Goal: Information Seeking & Learning: Learn about a topic

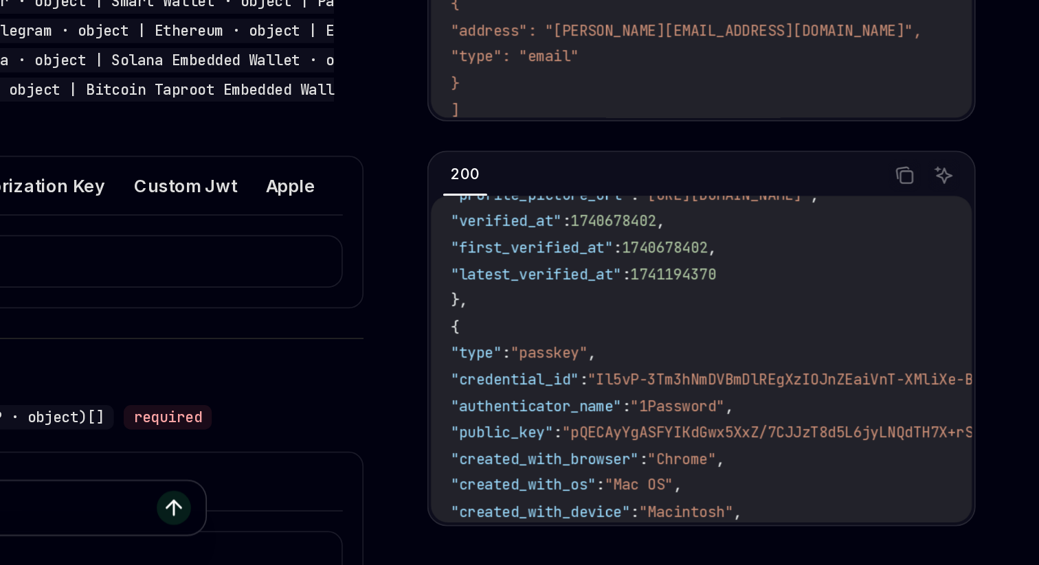
scroll to position [1037, 0]
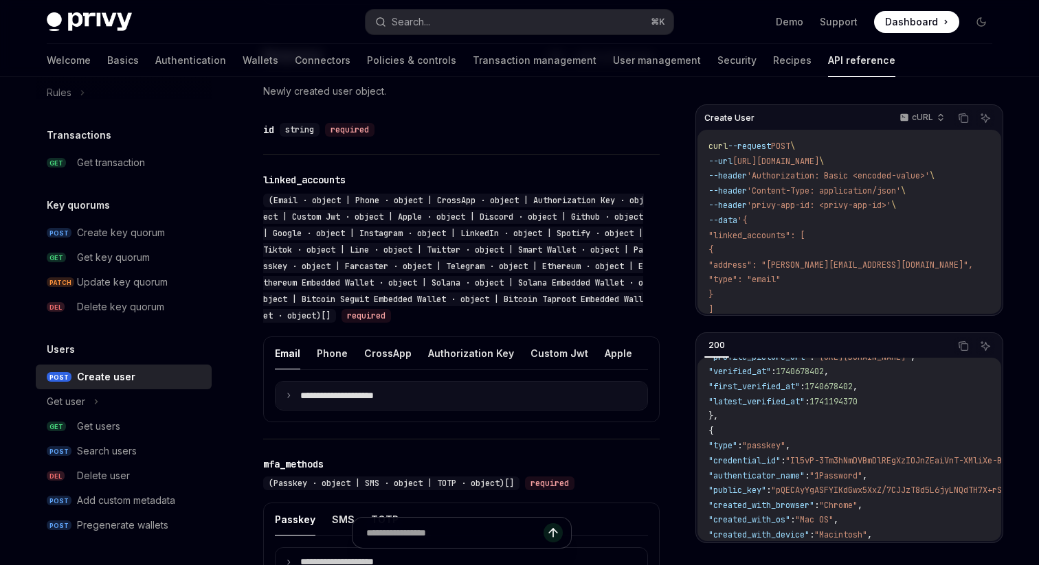
click at [394, 411] on summary "**********" at bounding box center [461, 396] width 372 height 29
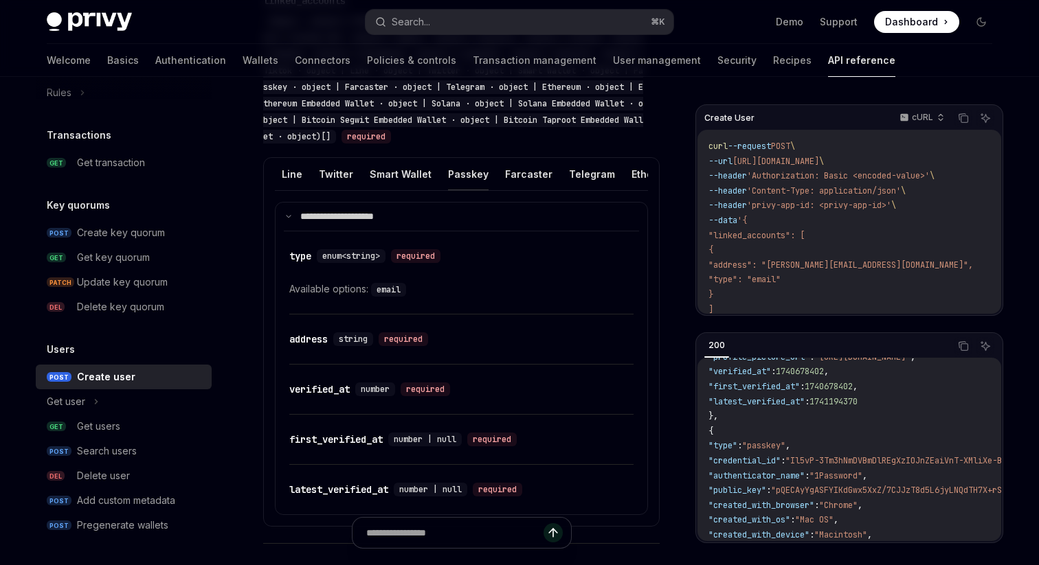
scroll to position [0, 734]
click at [460, 189] on button "Passkey" at bounding box center [477, 174] width 41 height 32
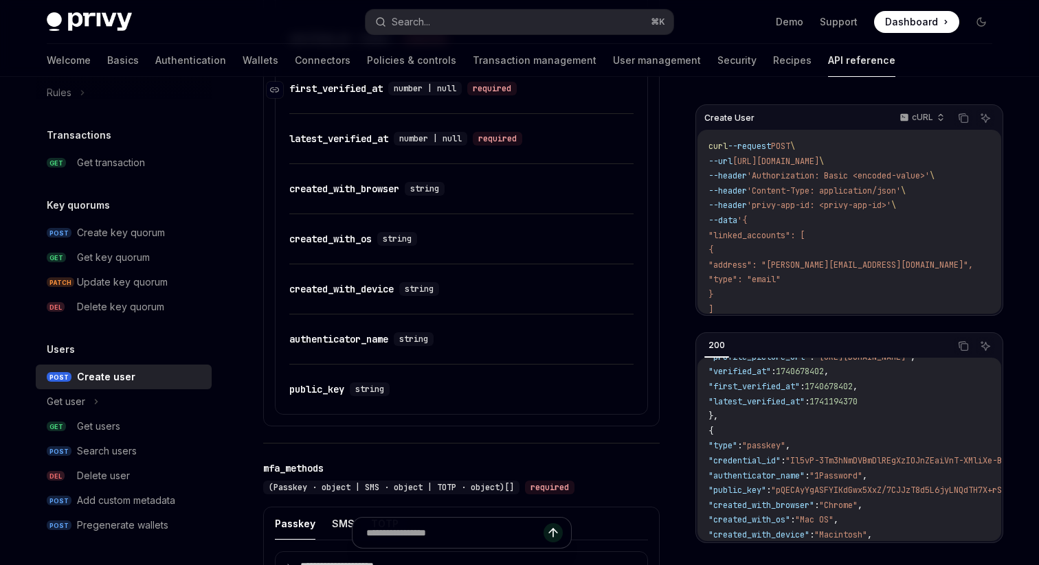
scroll to position [1654, 0]
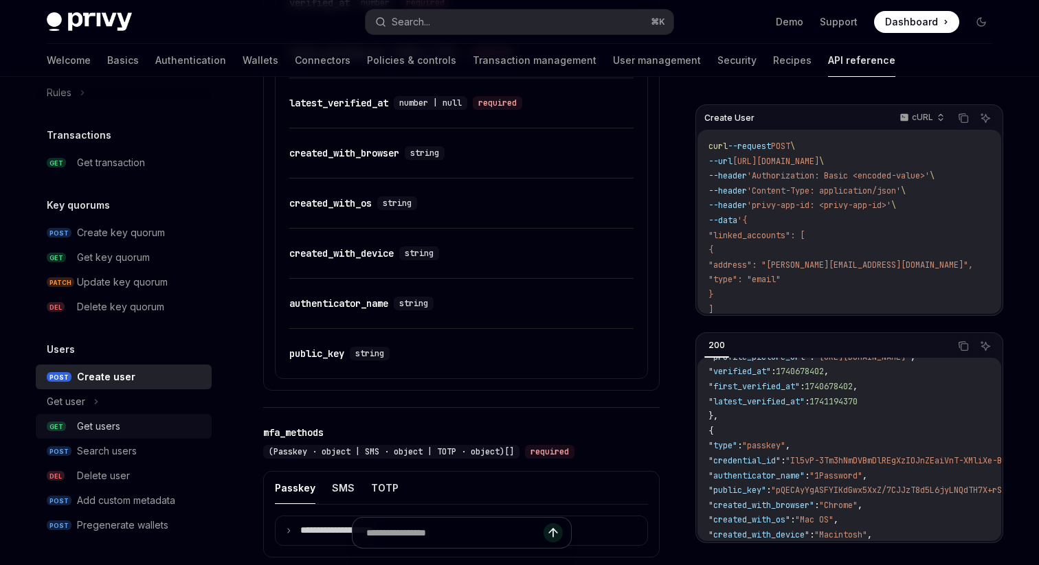
click at [91, 422] on div "Get users" at bounding box center [98, 426] width 43 height 16
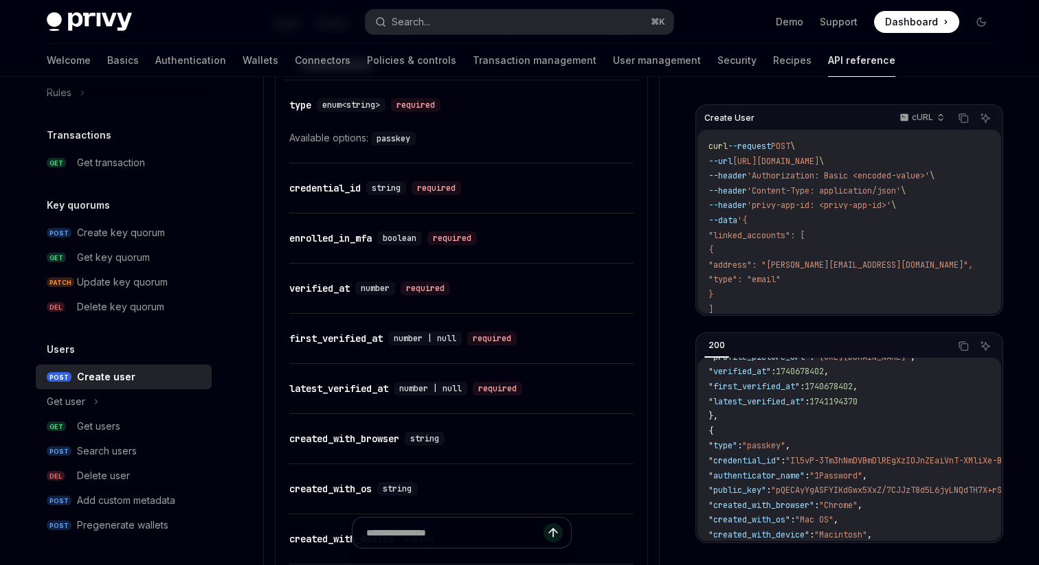
scroll to position [1349, 0]
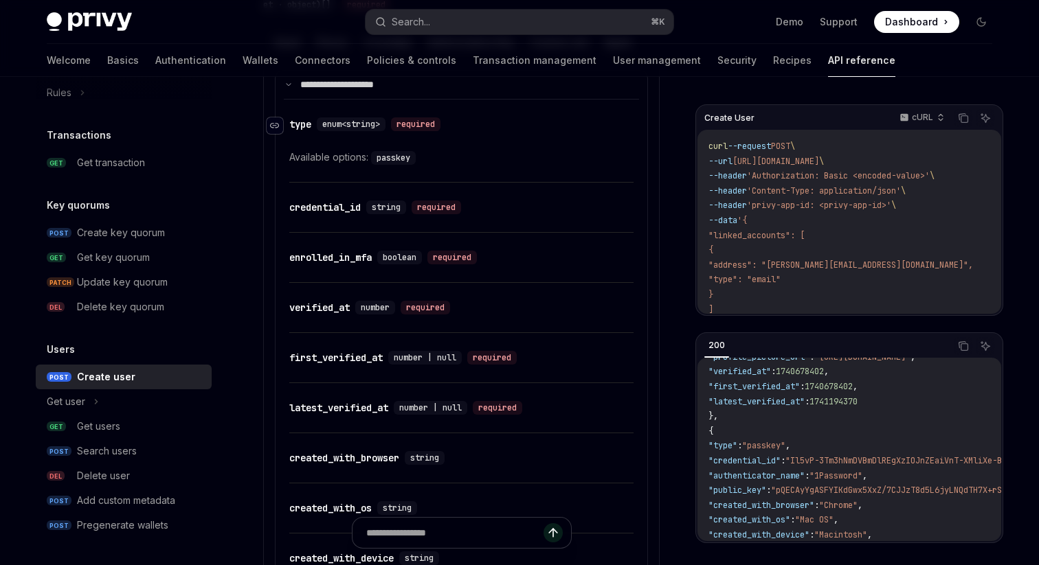
click at [275, 130] on icon "Navigate to header" at bounding box center [275, 126] width 10 height 8
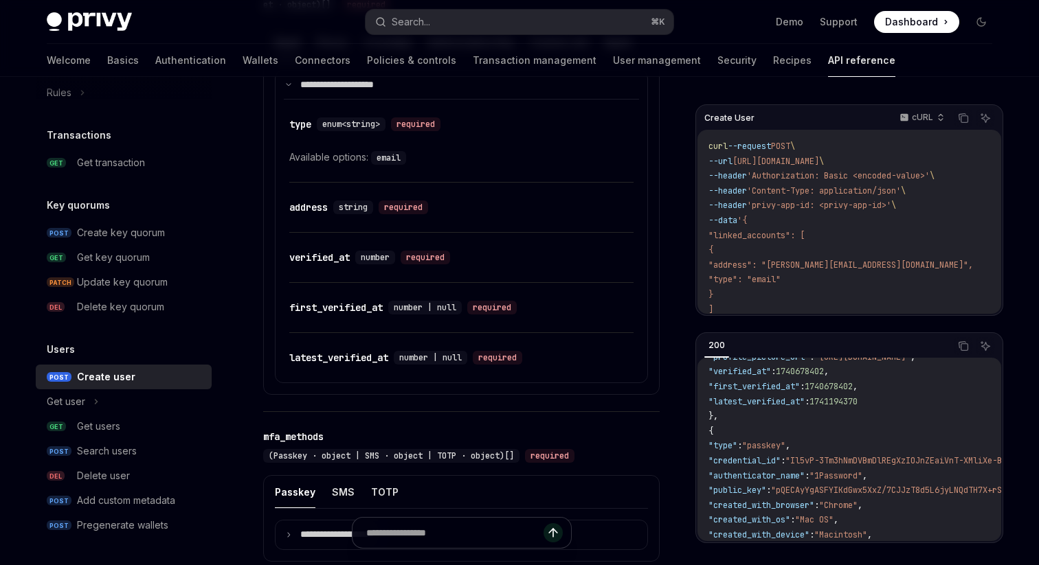
scroll to position [1390, 0]
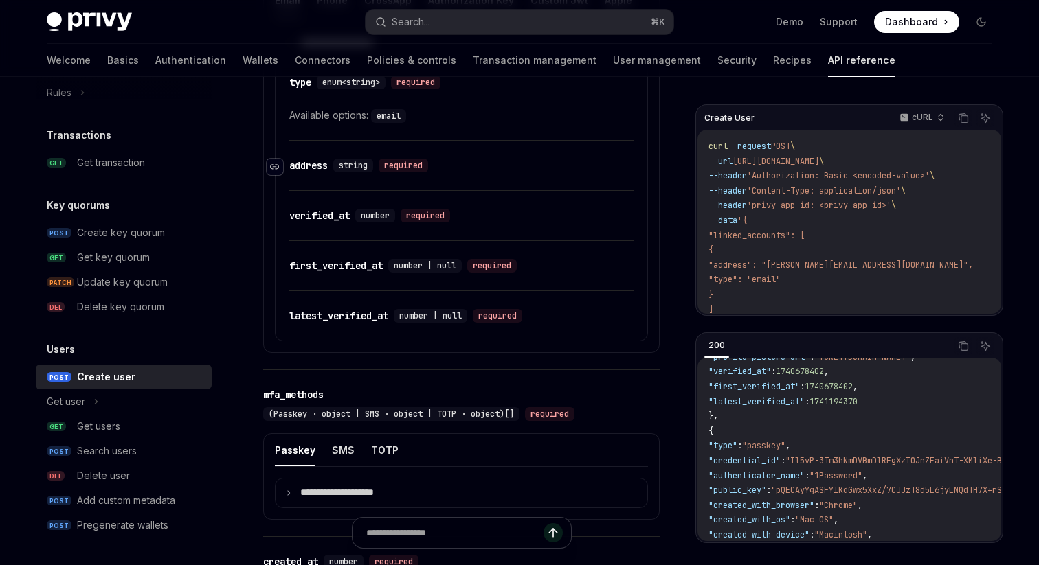
click at [274, 175] on div "Navigate to header" at bounding box center [275, 167] width 16 height 16
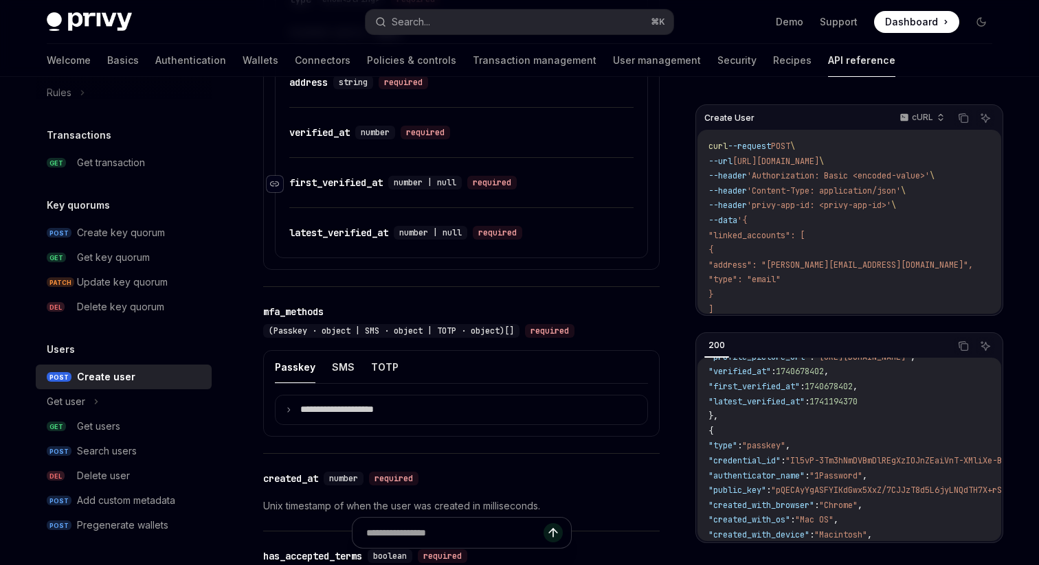
click at [273, 187] on icon "Navigate to header" at bounding box center [275, 183] width 10 height 5
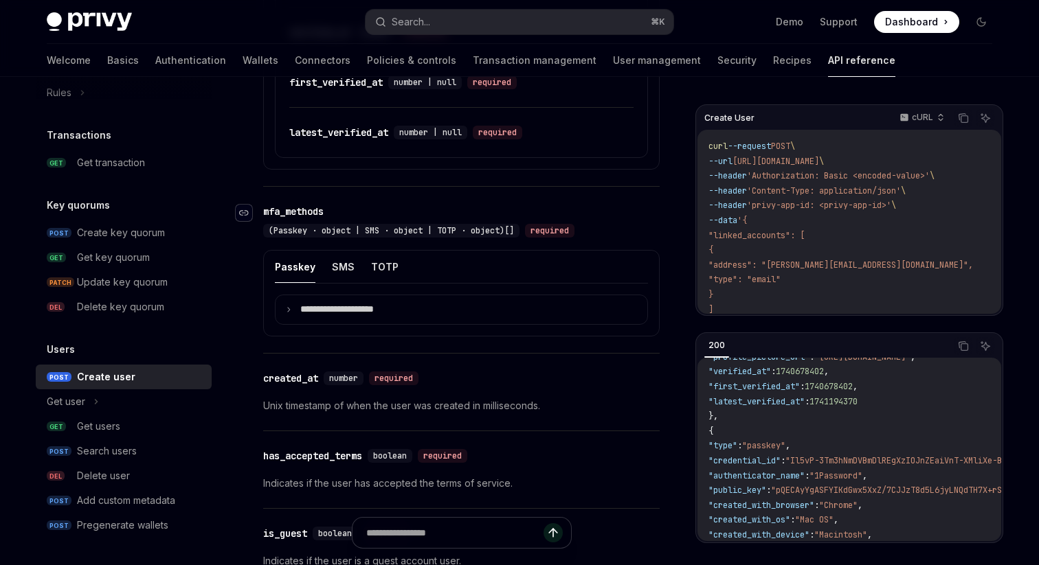
click at [239, 217] on icon "Navigate to header" at bounding box center [244, 213] width 10 height 8
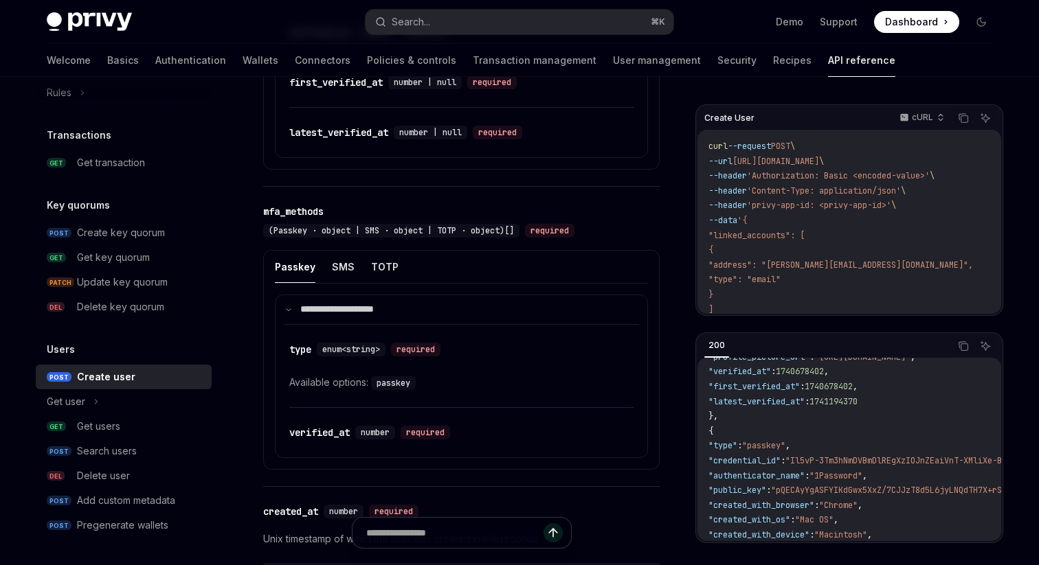
scroll to position [1703, 0]
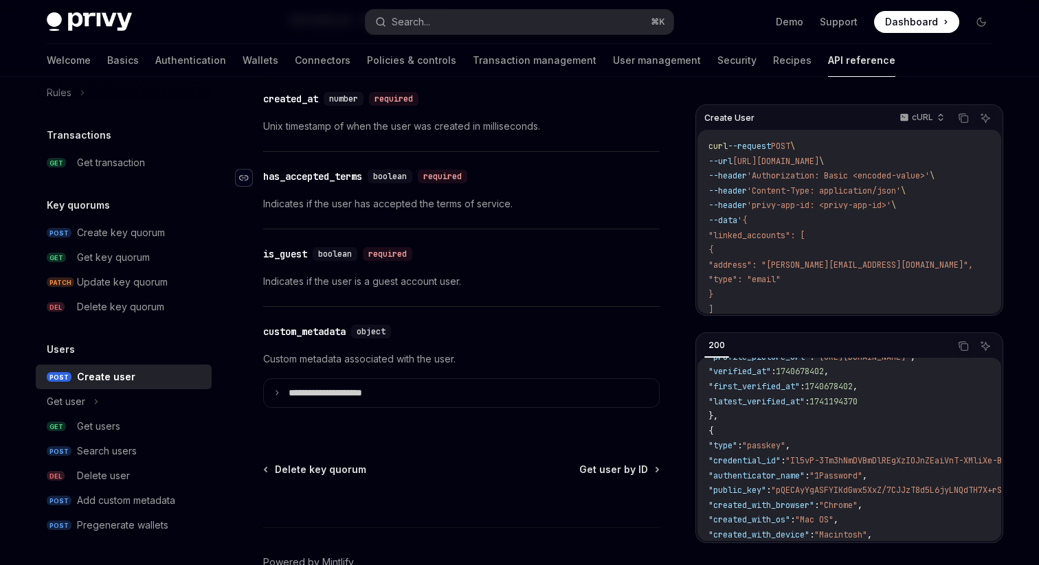
click at [249, 186] on div "Navigate to header" at bounding box center [244, 178] width 16 height 16
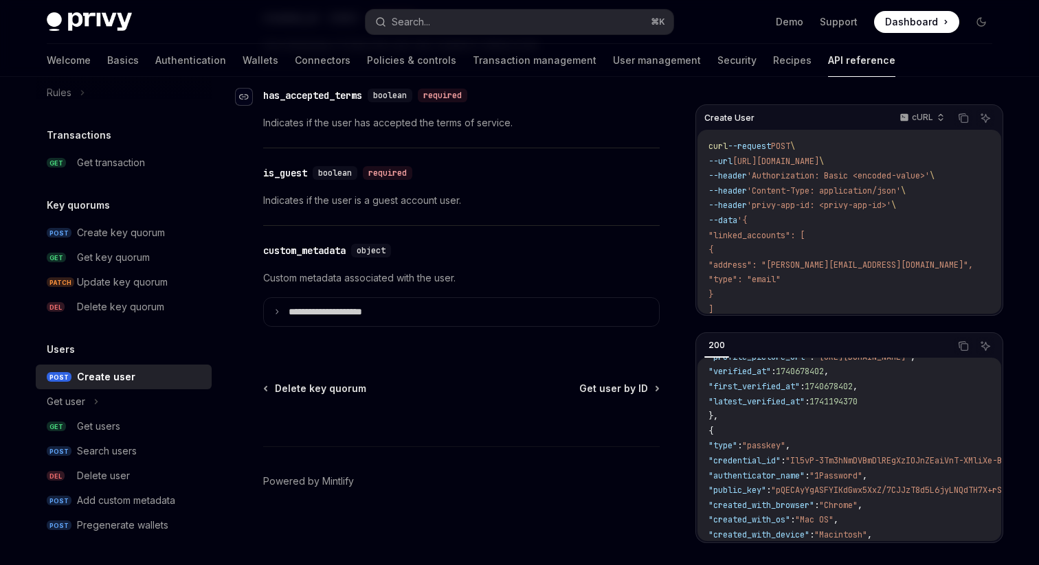
scroll to position [1667, 0]
click at [247, 173] on icon "Navigate to header" at bounding box center [244, 174] width 10 height 8
click at [247, 251] on icon "Navigate to header" at bounding box center [244, 252] width 10 height 8
click at [773, 67] on link "Recipes" at bounding box center [792, 60] width 38 height 33
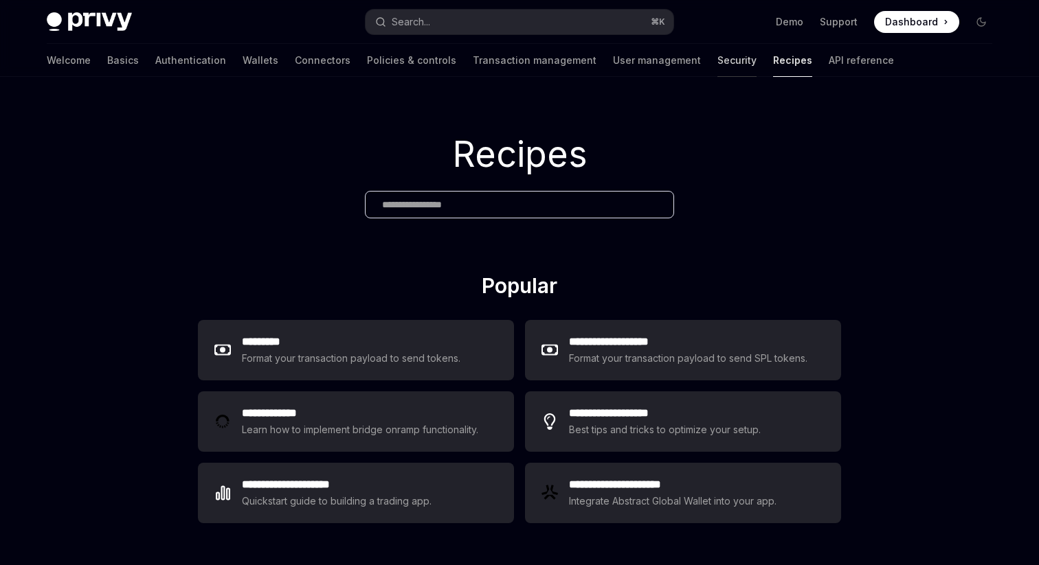
click at [717, 70] on link "Security" at bounding box center [736, 60] width 39 height 33
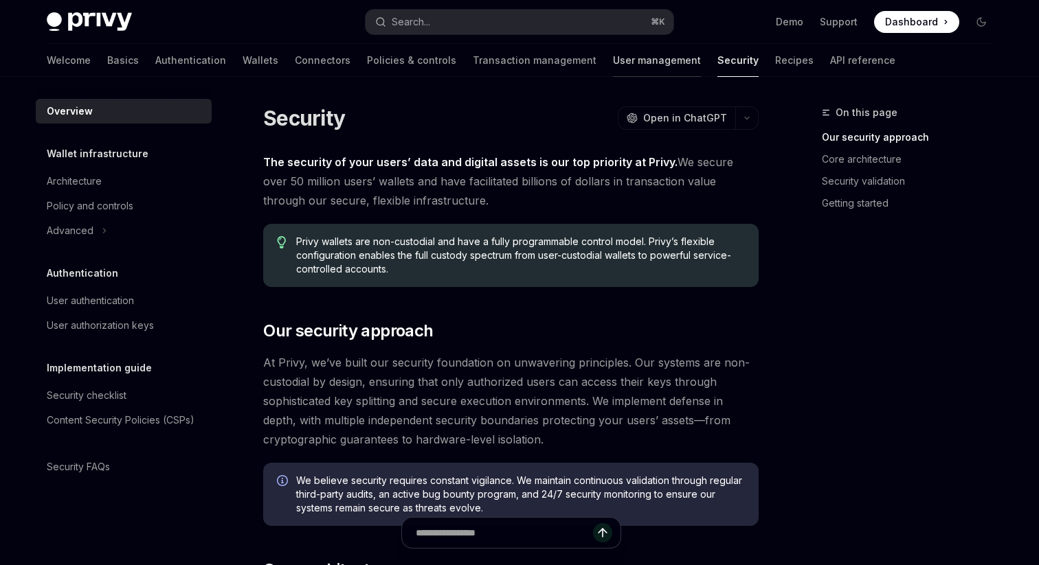
click at [613, 67] on link "User management" at bounding box center [657, 60] width 88 height 33
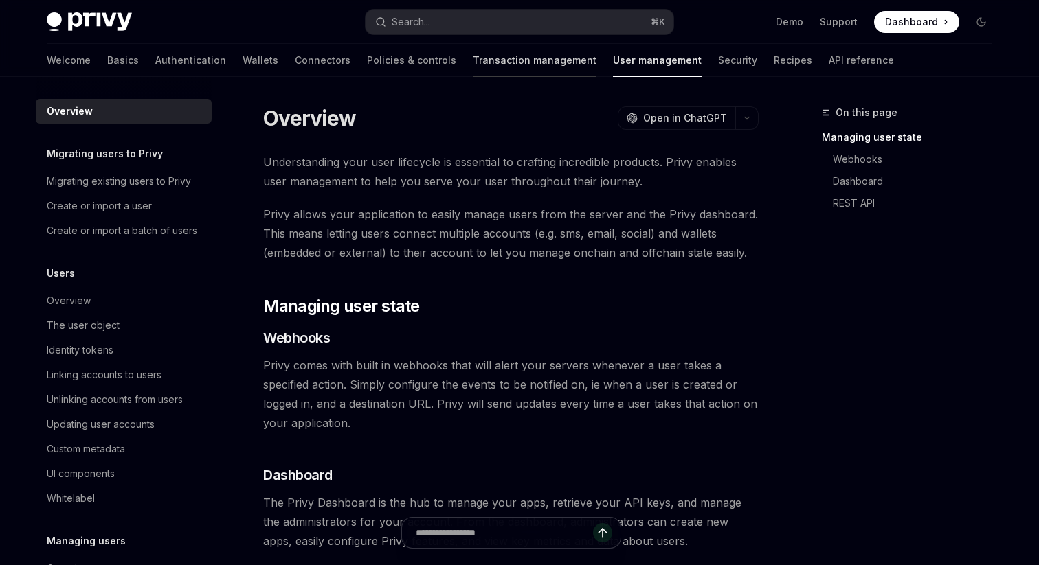
click at [481, 58] on link "Transaction management" at bounding box center [535, 60] width 124 height 33
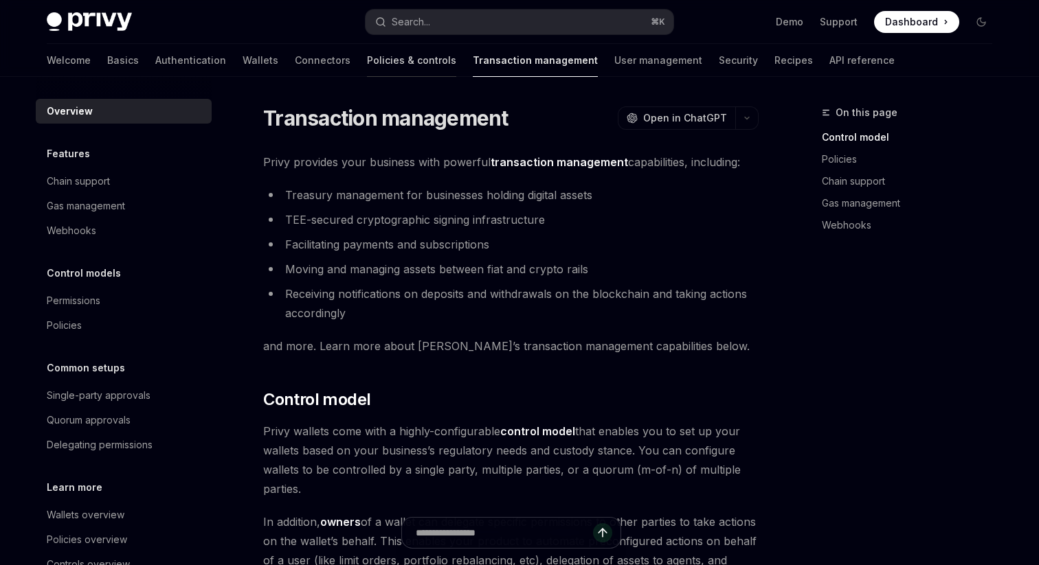
click at [367, 48] on link "Policies & controls" at bounding box center [411, 60] width 89 height 33
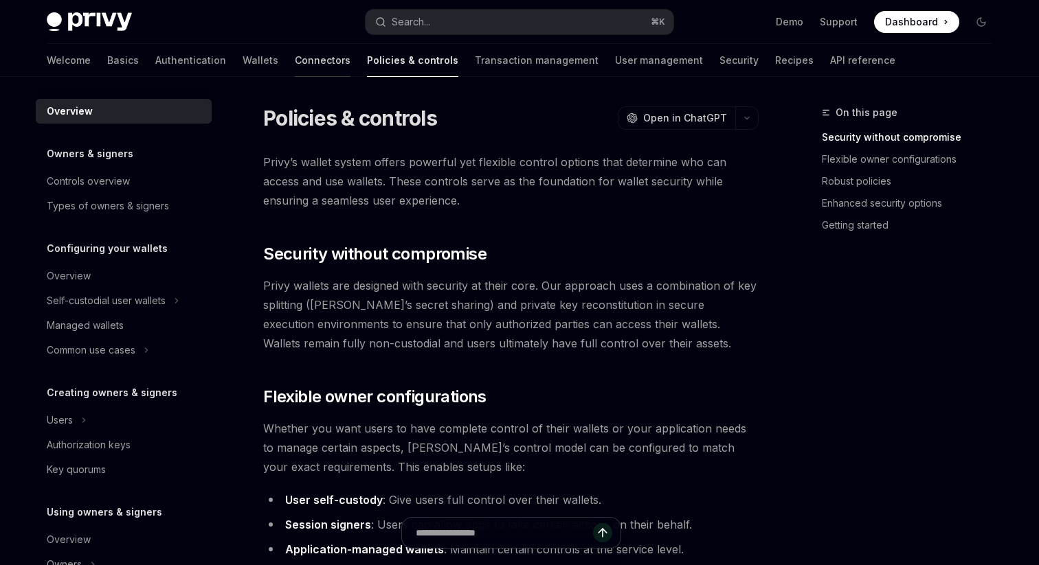
click at [295, 65] on link "Connectors" at bounding box center [323, 60] width 56 height 33
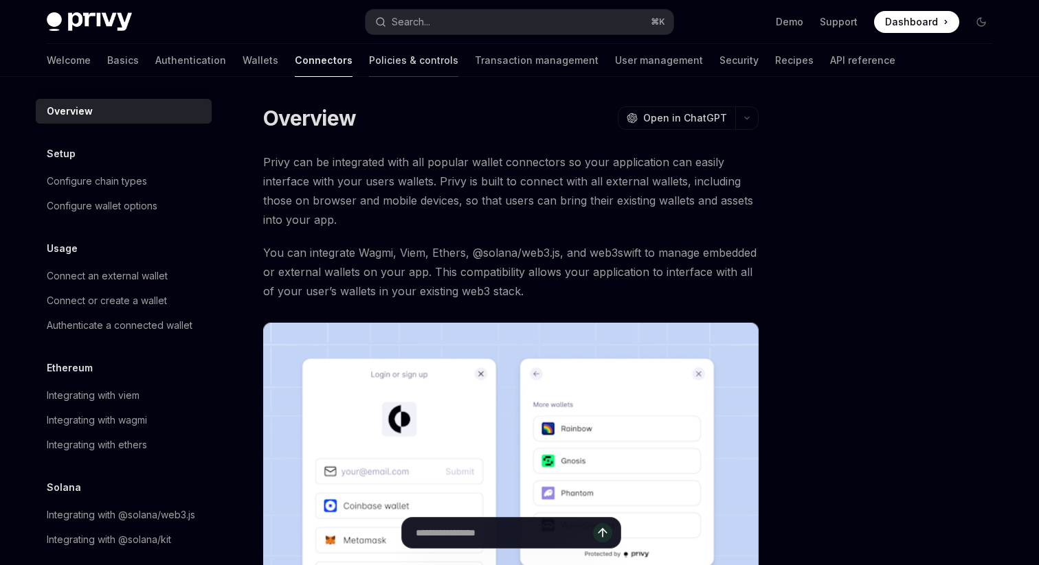
click at [369, 73] on link "Policies & controls" at bounding box center [413, 60] width 89 height 33
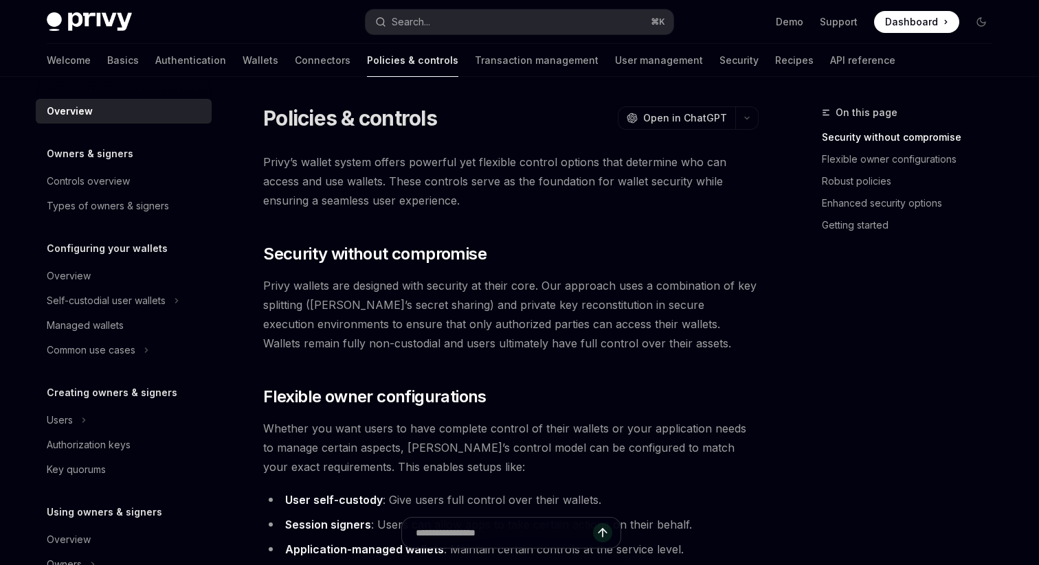
click at [475, 65] on link "Transaction management" at bounding box center [537, 60] width 124 height 33
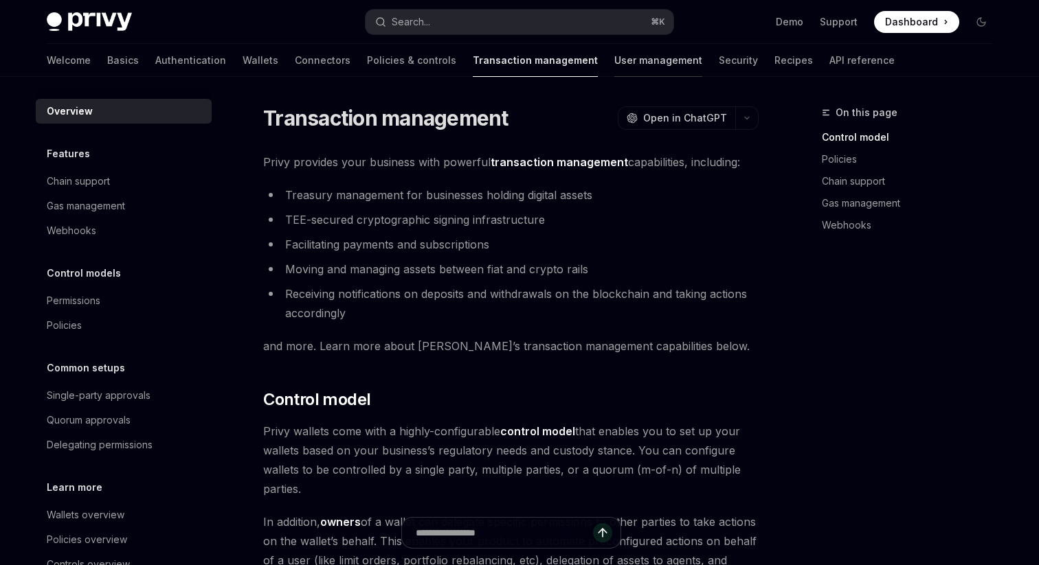
click at [614, 65] on link "User management" at bounding box center [658, 60] width 88 height 33
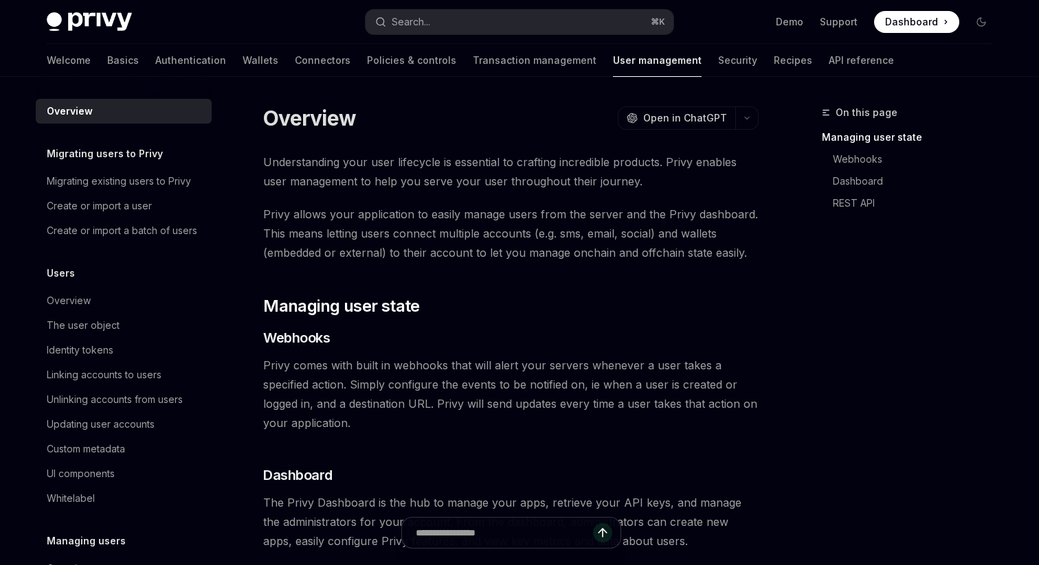
click at [619, 56] on div "Welcome Basics Authentication Wallets Connectors Policies & controls Transactio…" at bounding box center [470, 60] width 847 height 33
click at [718, 56] on link "Security" at bounding box center [737, 60] width 39 height 33
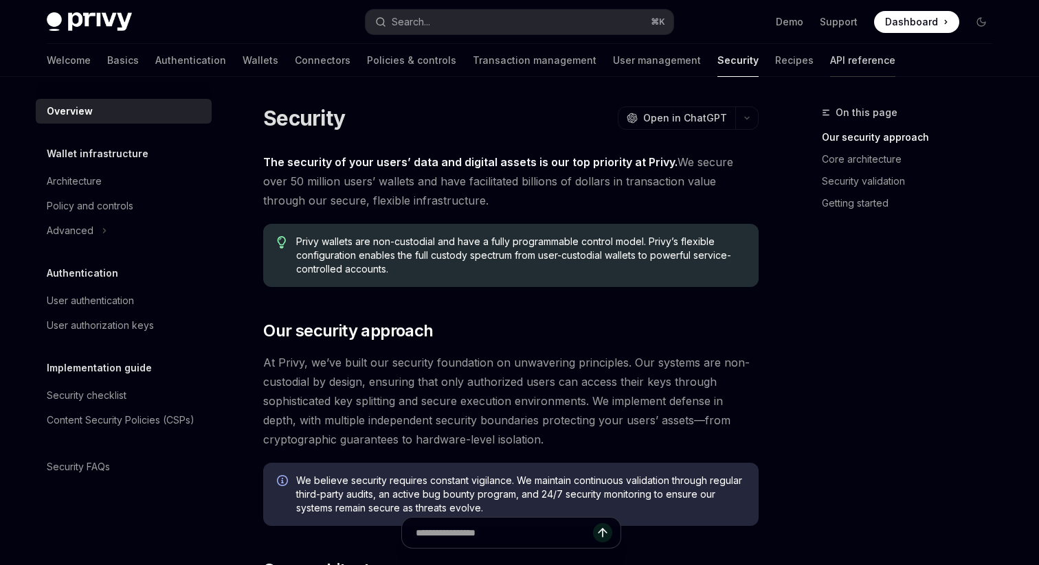
click at [830, 54] on link "API reference" at bounding box center [862, 60] width 65 height 33
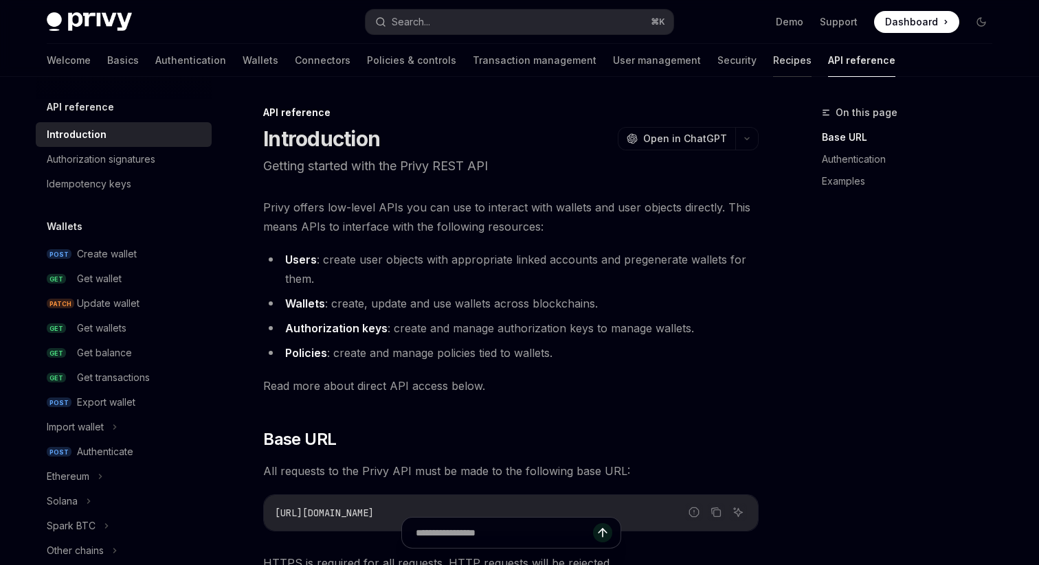
click at [773, 49] on link "Recipes" at bounding box center [792, 60] width 38 height 33
type textarea "*"
